Goal: Information Seeking & Learning: Learn about a topic

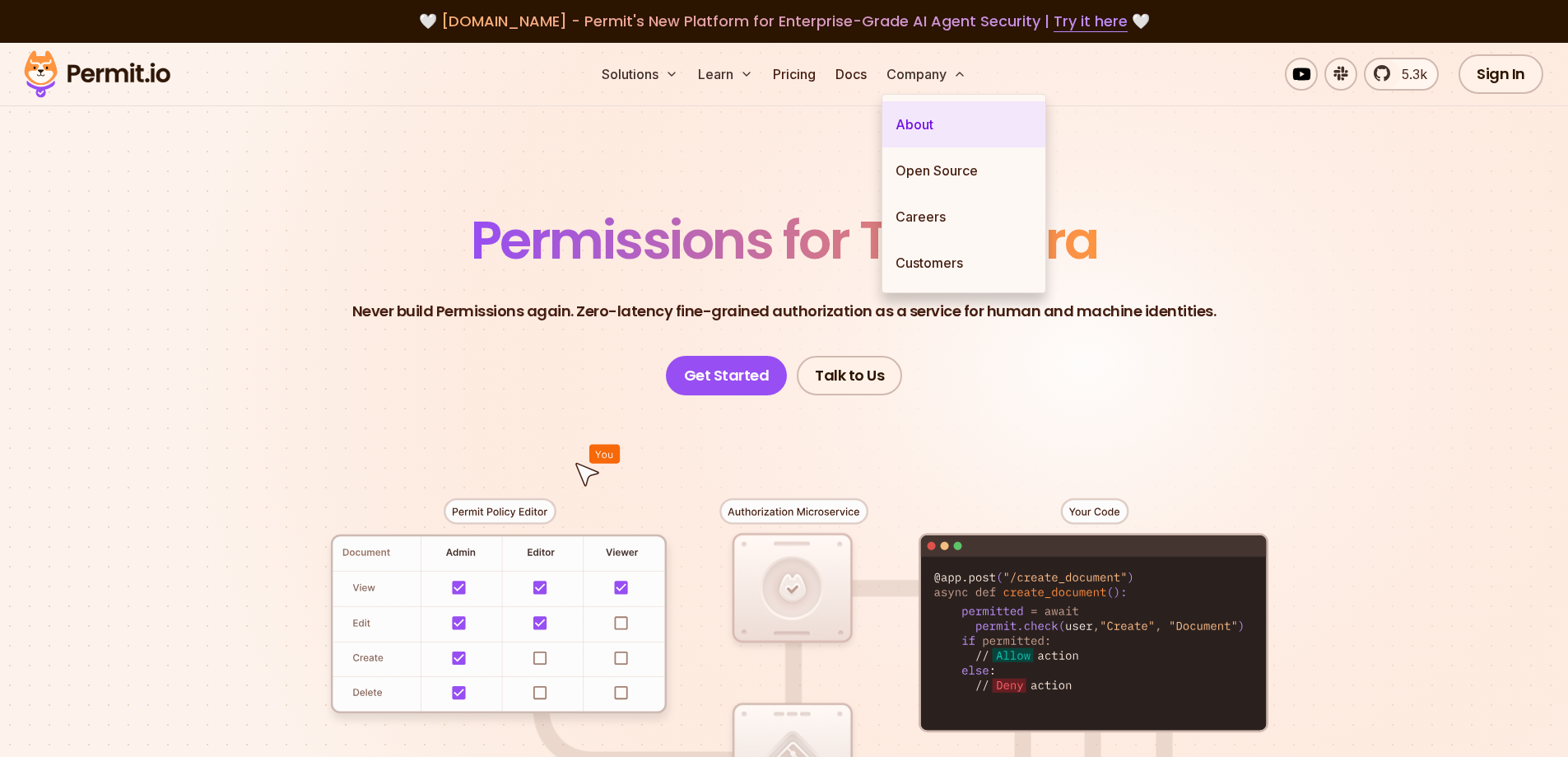
click at [940, 119] on link "About" at bounding box center [964, 124] width 163 height 46
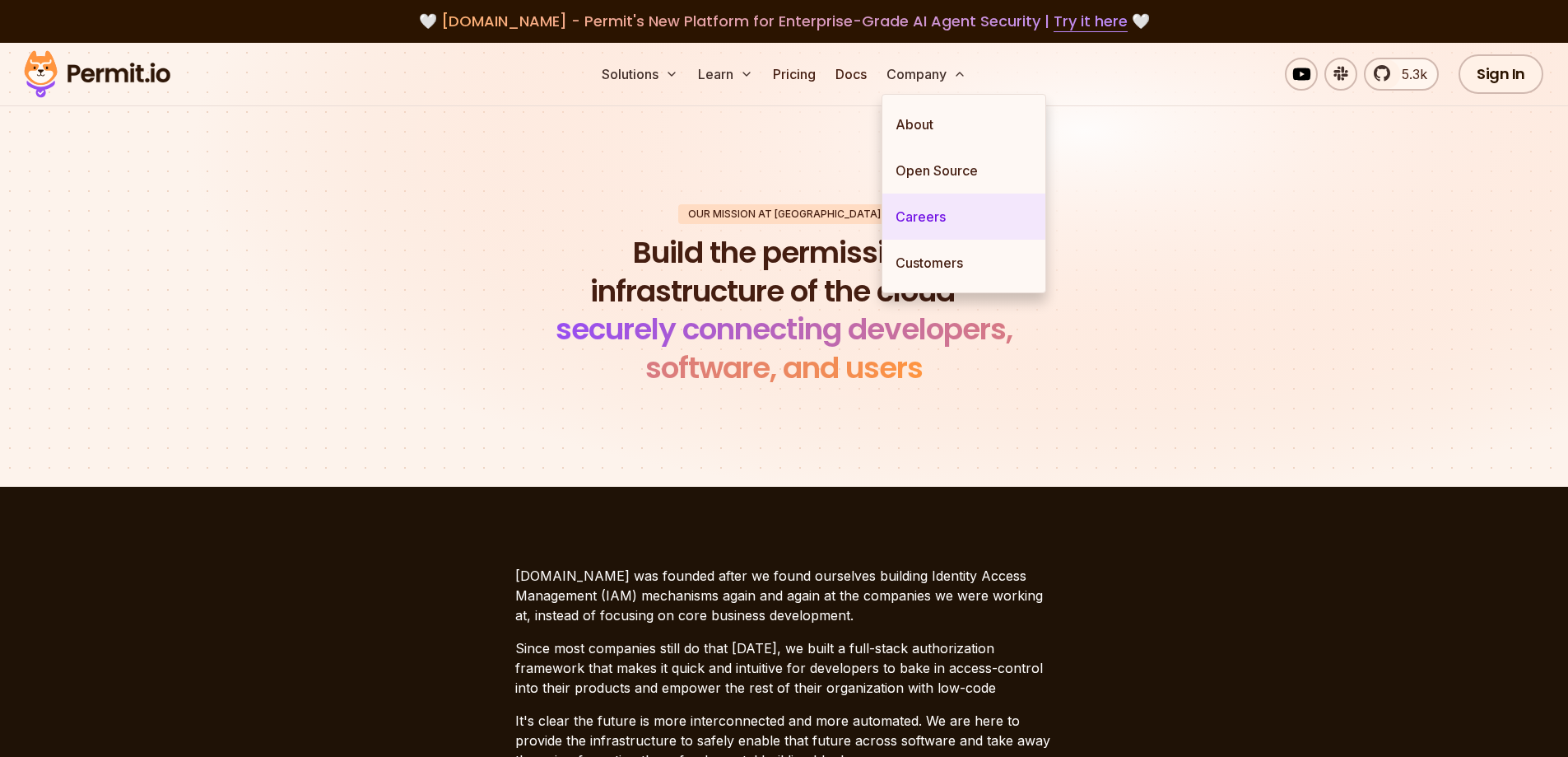
click at [937, 209] on link "Careers" at bounding box center [964, 217] width 163 height 46
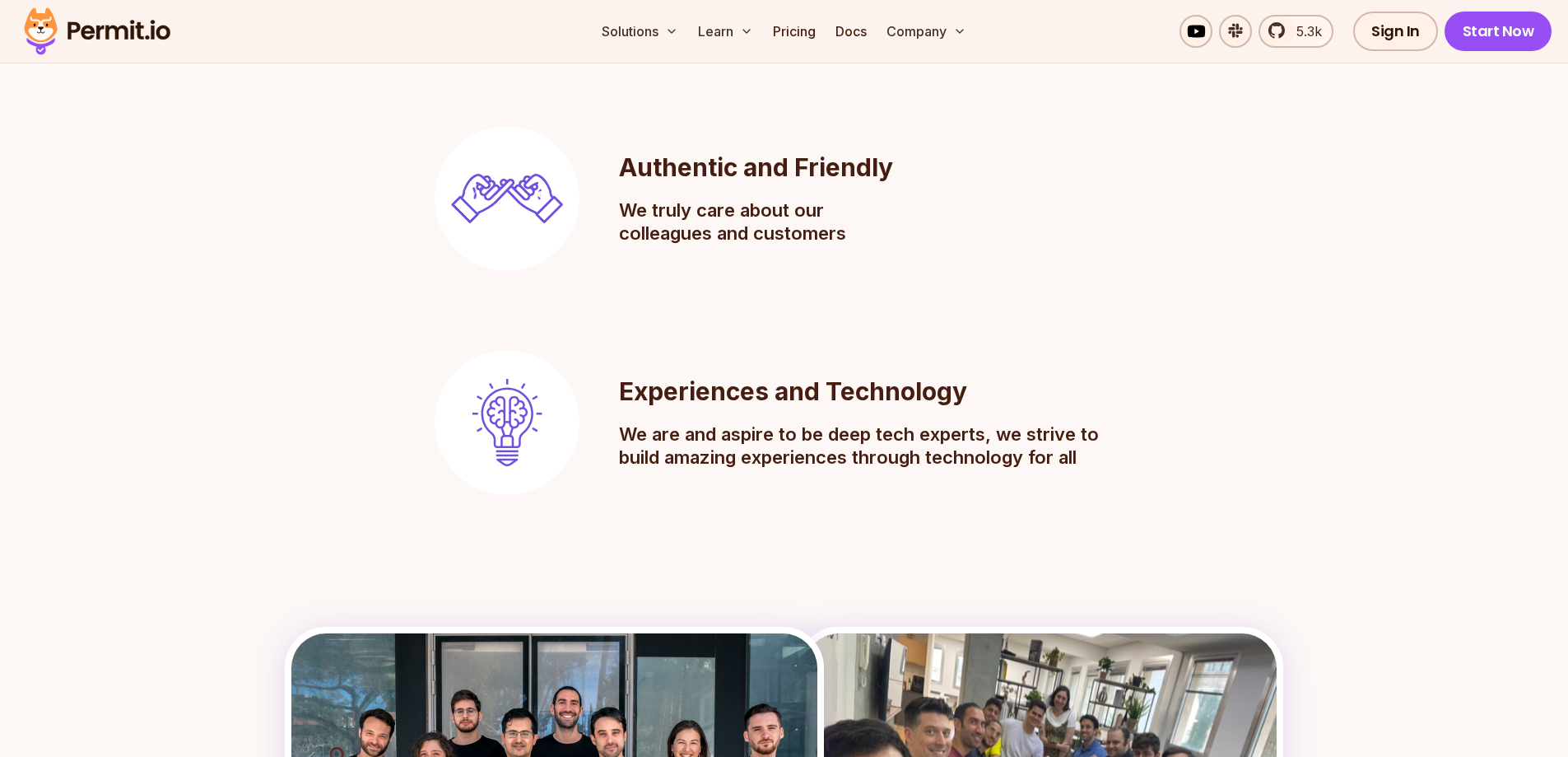
scroll to position [1729, 0]
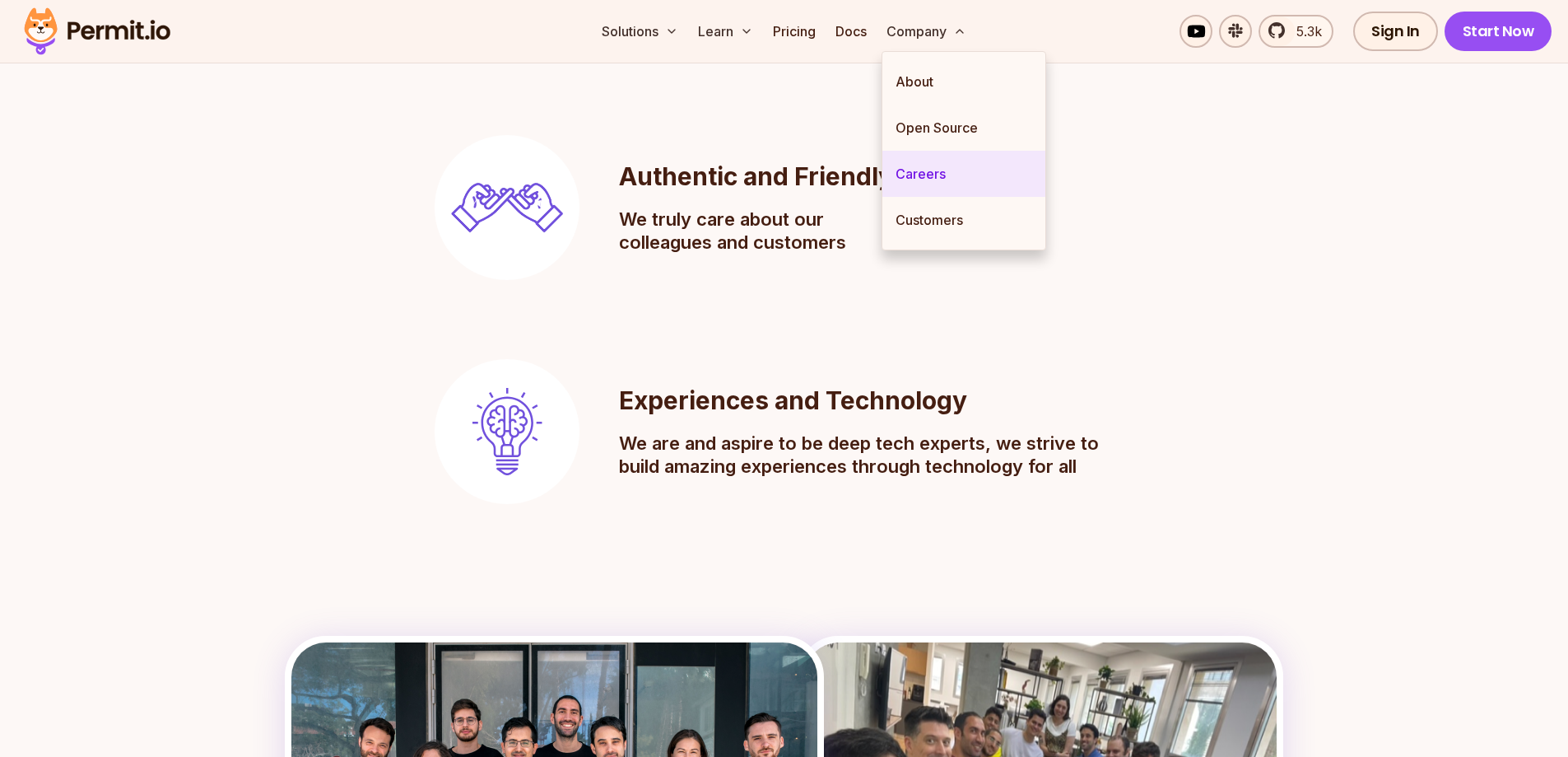
click at [942, 179] on link "Careers" at bounding box center [964, 174] width 163 height 46
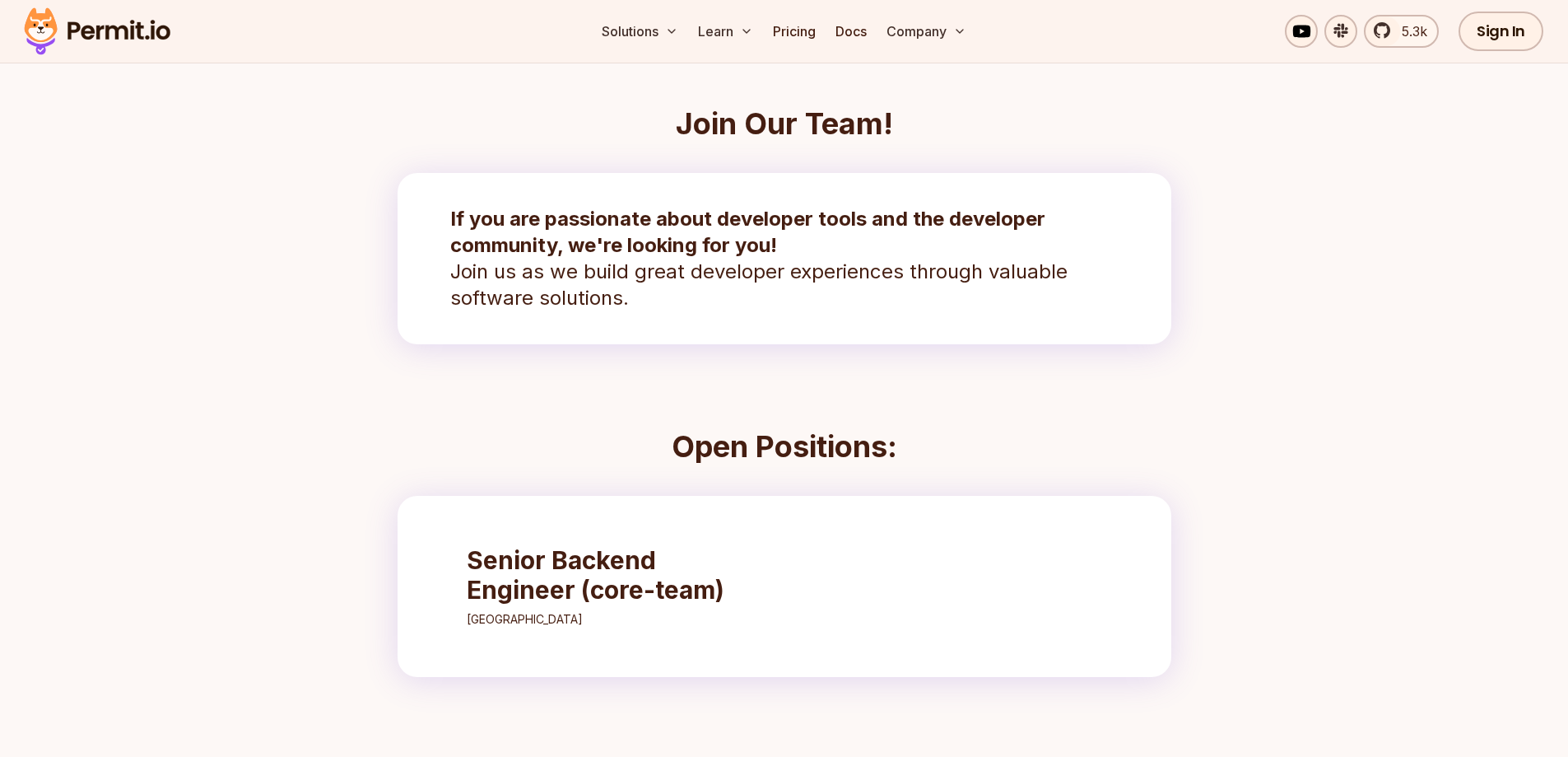
scroll to position [494, 0]
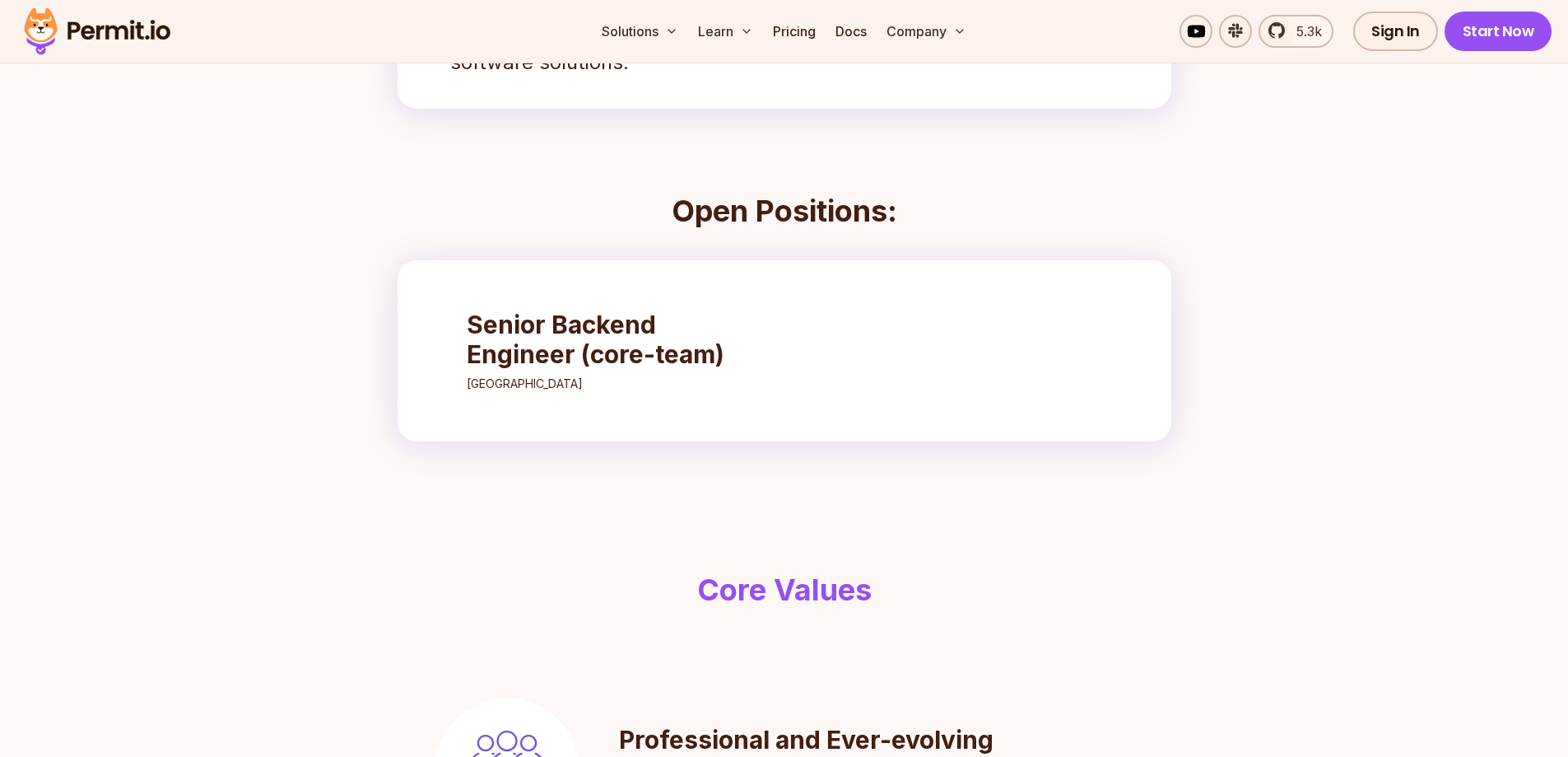
click at [665, 348] on h3 "Senior Backend Engineer (core-team)" at bounding box center [613, 340] width 291 height 60
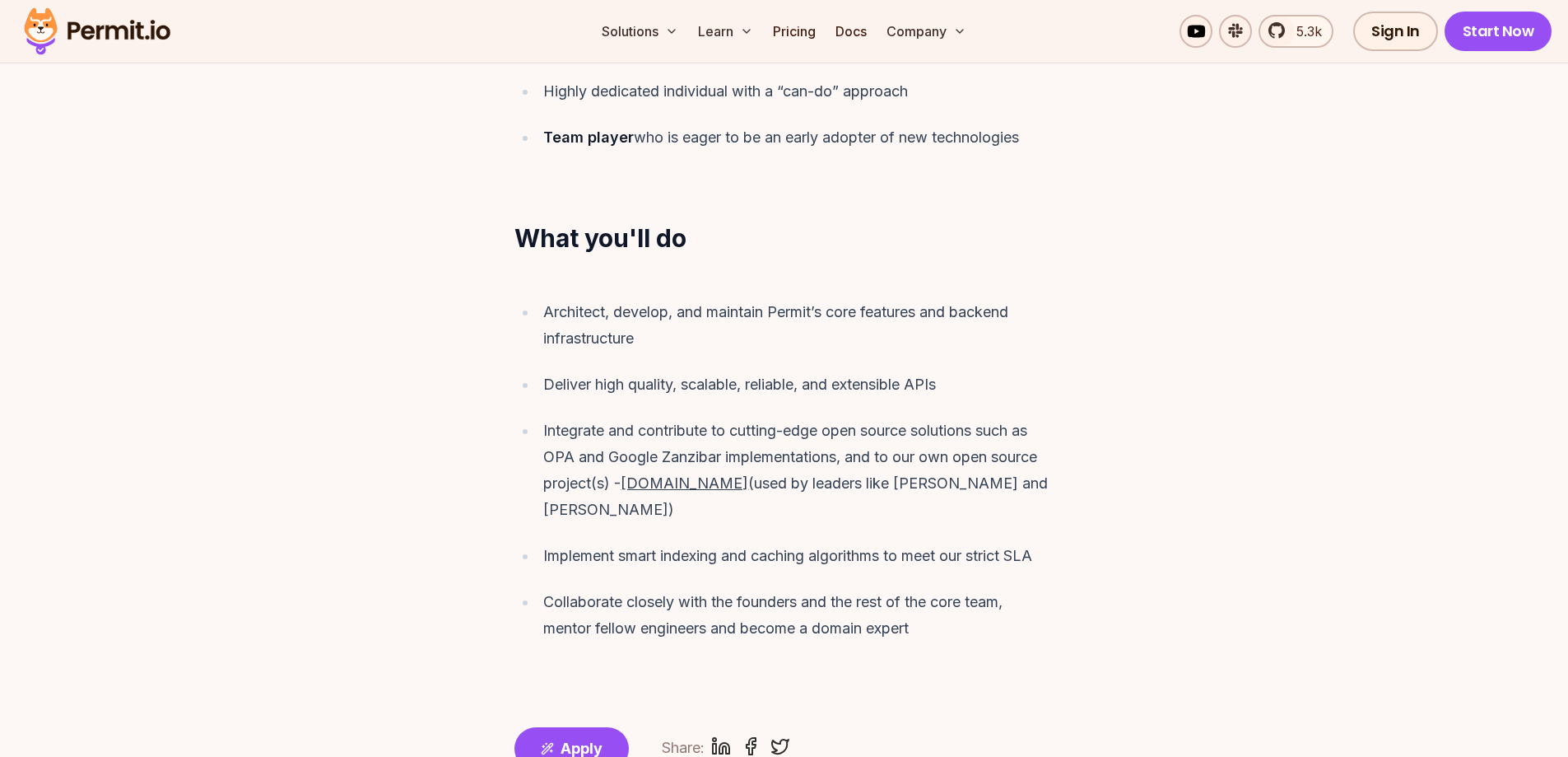
scroll to position [1400, 0]
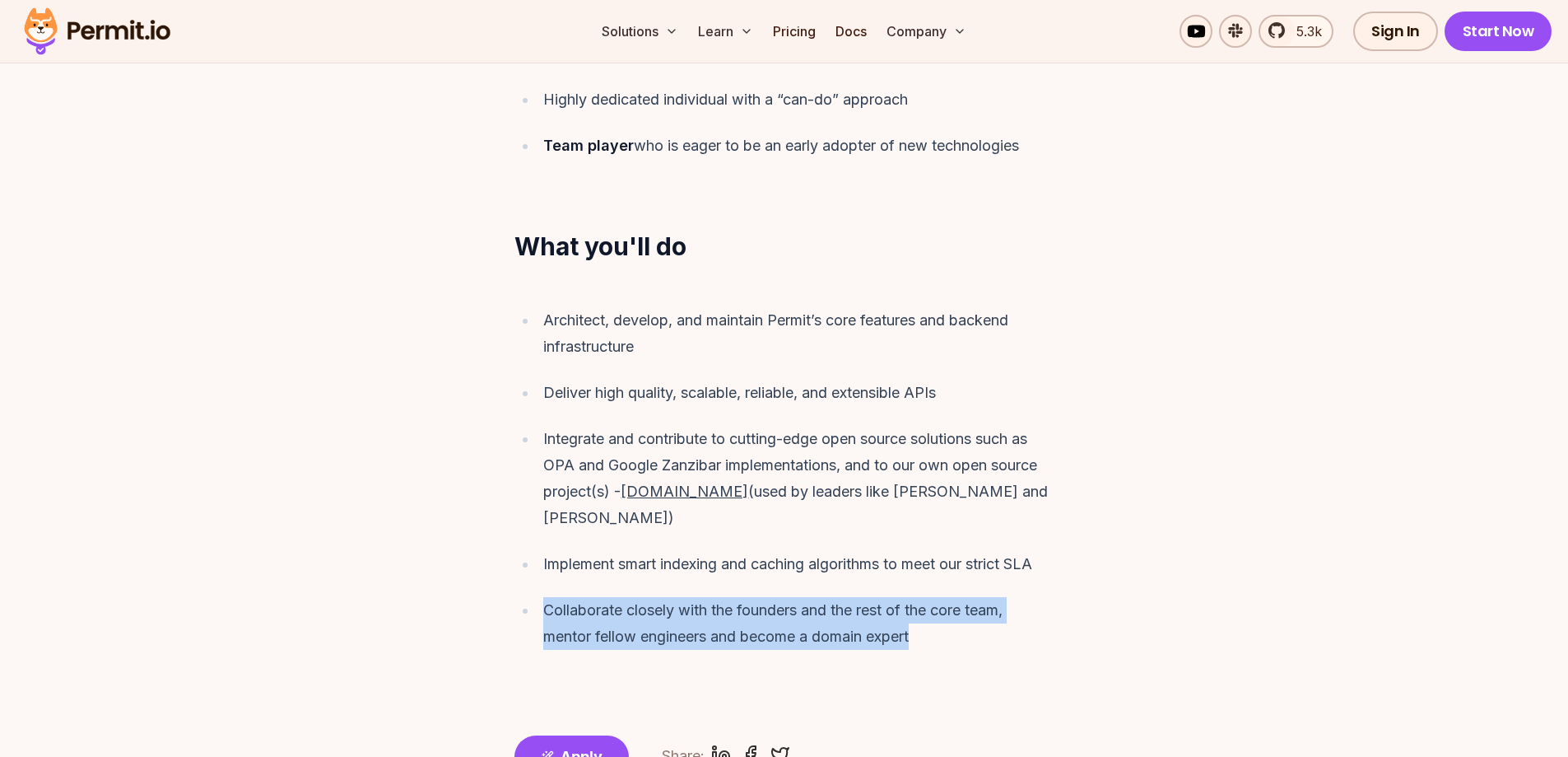
drag, startPoint x: 972, startPoint y: 594, endPoint x: 535, endPoint y: 556, distance: 438.6
click at [535, 556] on ul "Architect, develop, and maintain Permit’s core features and backend infrastruct…" at bounding box center [784, 479] width 540 height 343
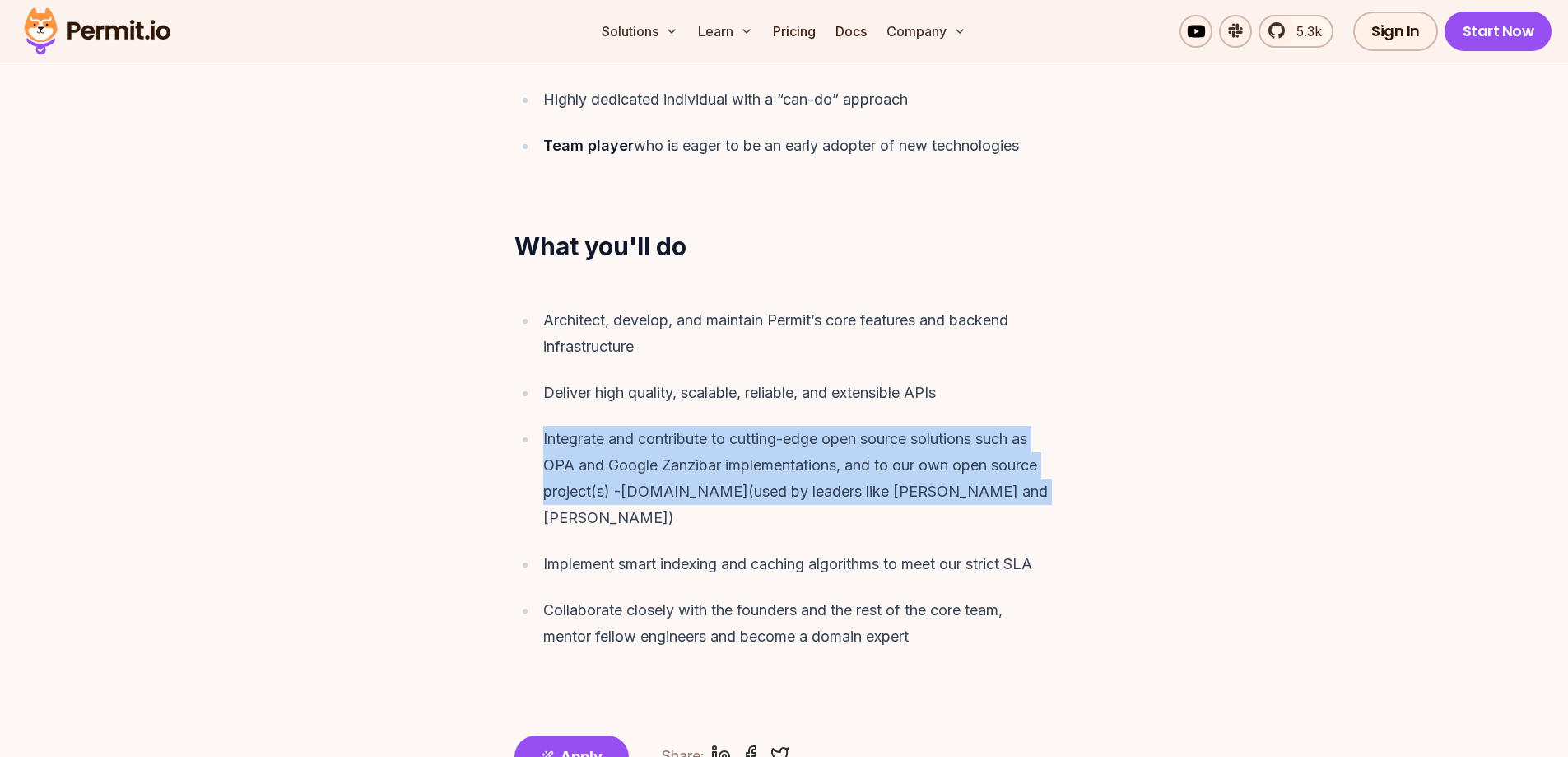
drag, startPoint x: 537, startPoint y: 411, endPoint x: 998, endPoint y: 470, distance: 464.8
click at [998, 470] on ul "Architect, develop, and maintain Permit’s core features and backend infrastruct…" at bounding box center [784, 479] width 540 height 343
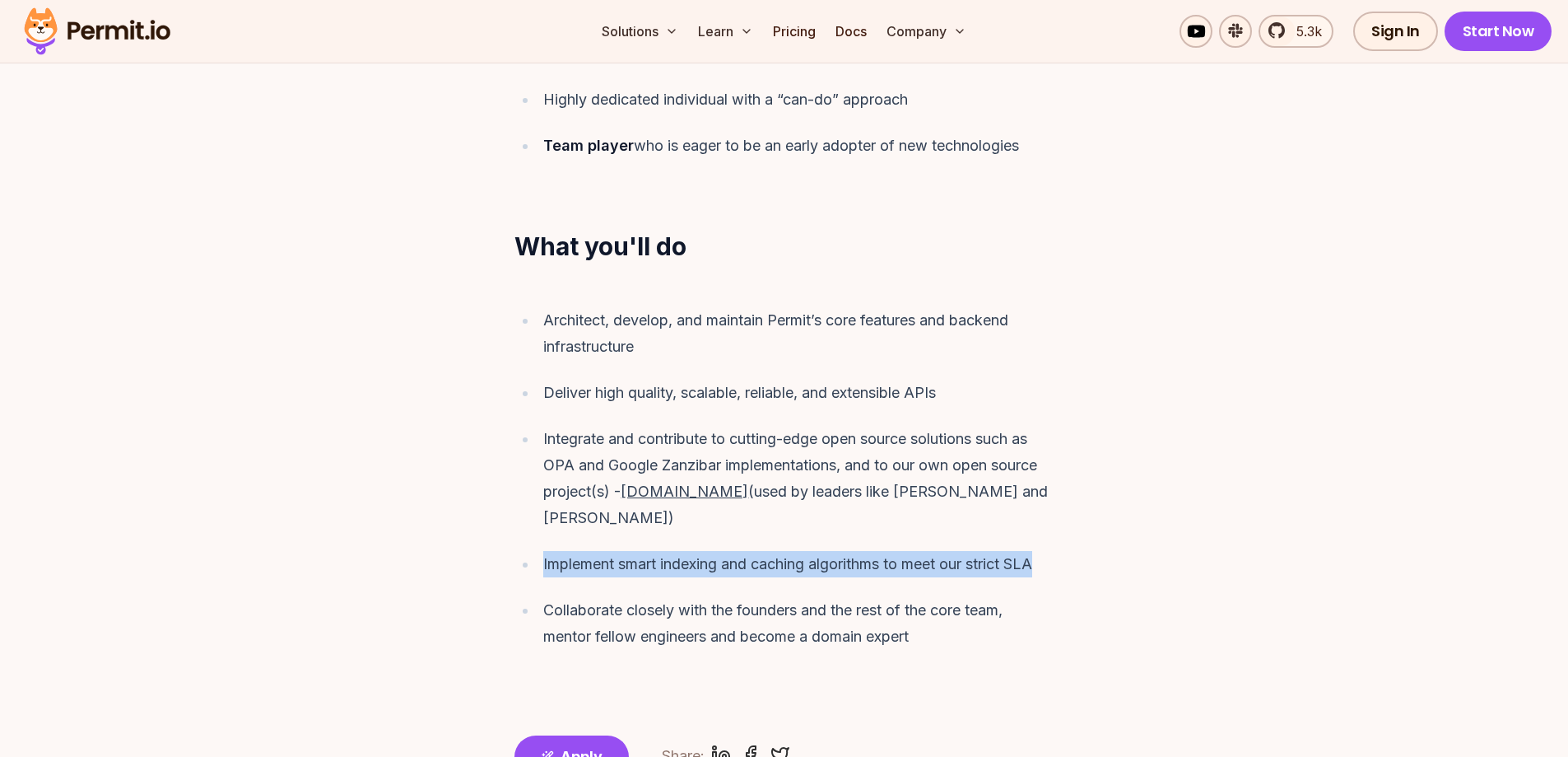
drag, startPoint x: 1054, startPoint y: 507, endPoint x: 1046, endPoint y: 514, distance: 10.6
click at [1046, 514] on div "Architect, develop, and maintain Permit’s core features and backend infrastruct…" at bounding box center [784, 478] width 632 height 382
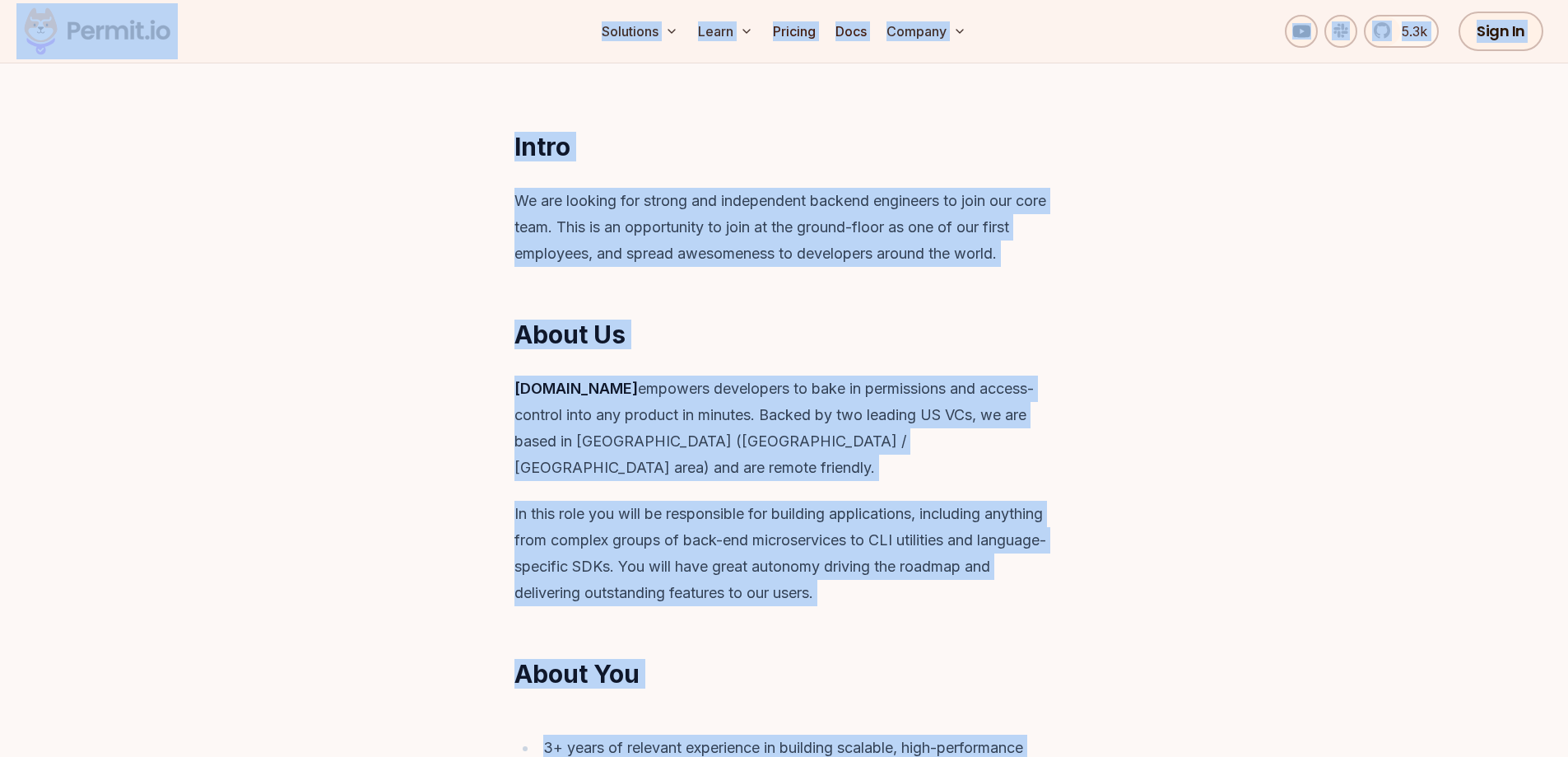
scroll to position [0, 0]
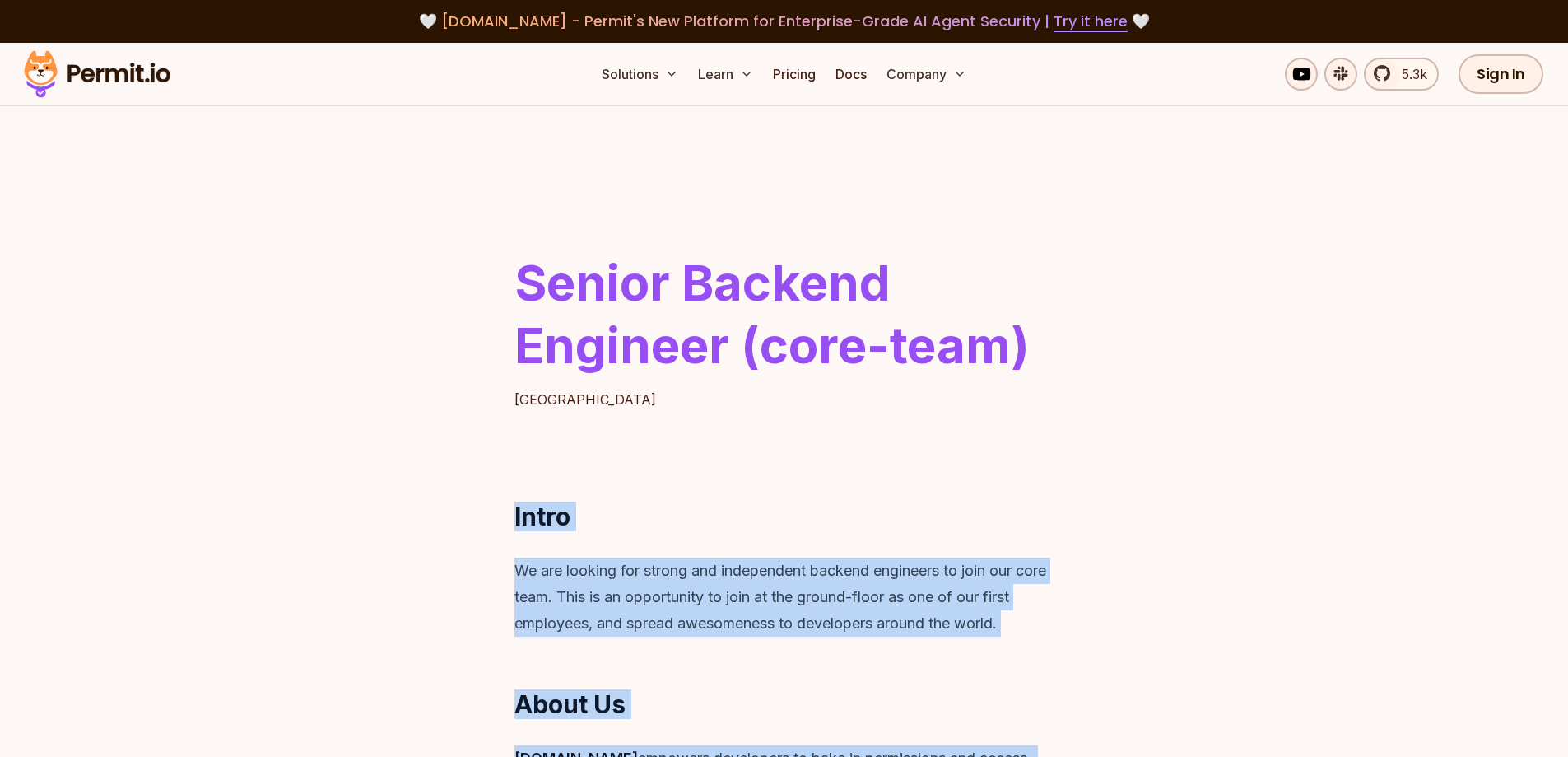
drag, startPoint x: 960, startPoint y: 413, endPoint x: 490, endPoint y: 504, distance: 478.7
copy article "Lorem Ip dol sitamet con adipis eli seddoeiusmo tempori utlaboree do magn ali e…"
